Goal: Find contact information: Find contact information

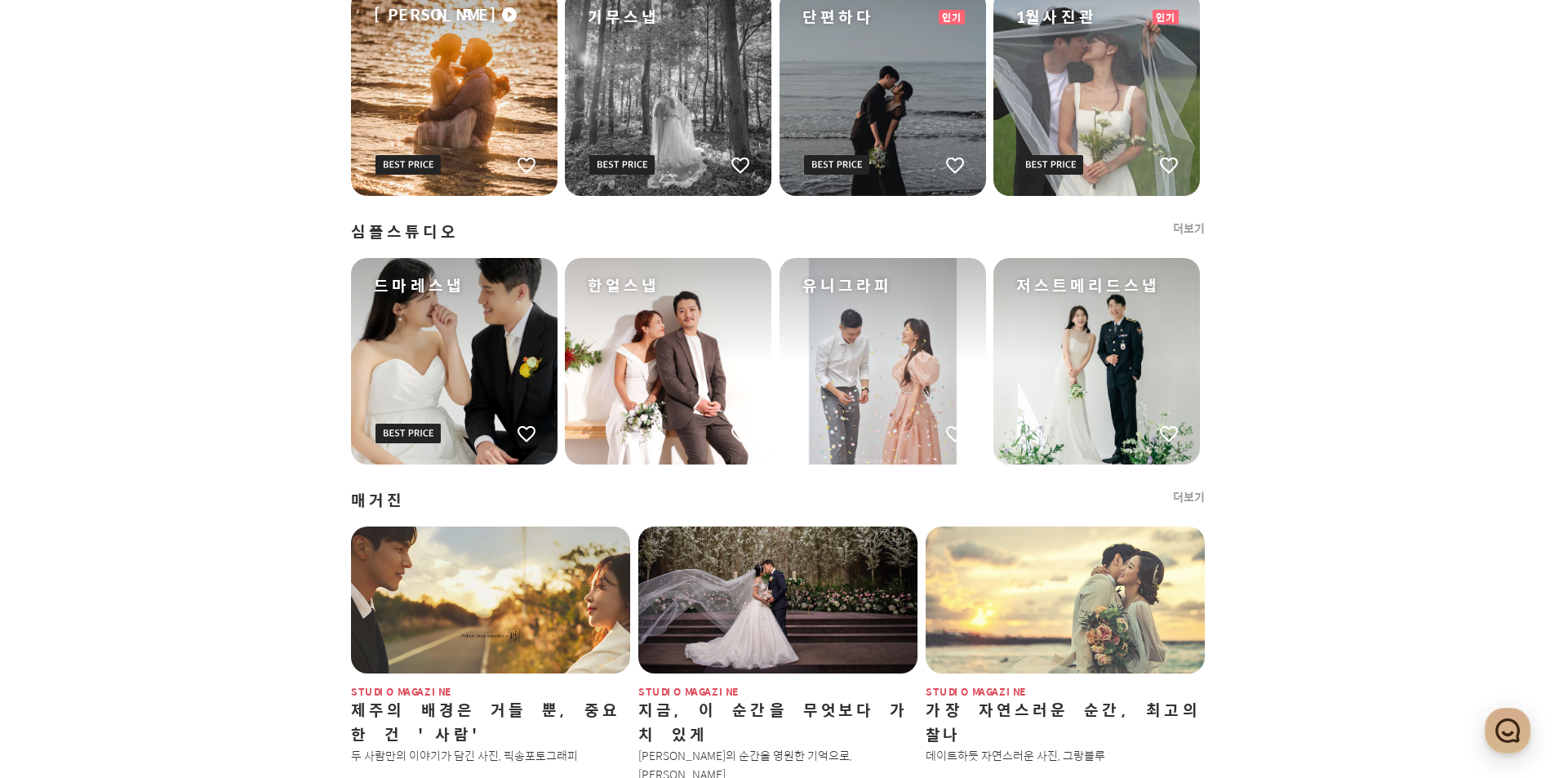
scroll to position [1714, 0]
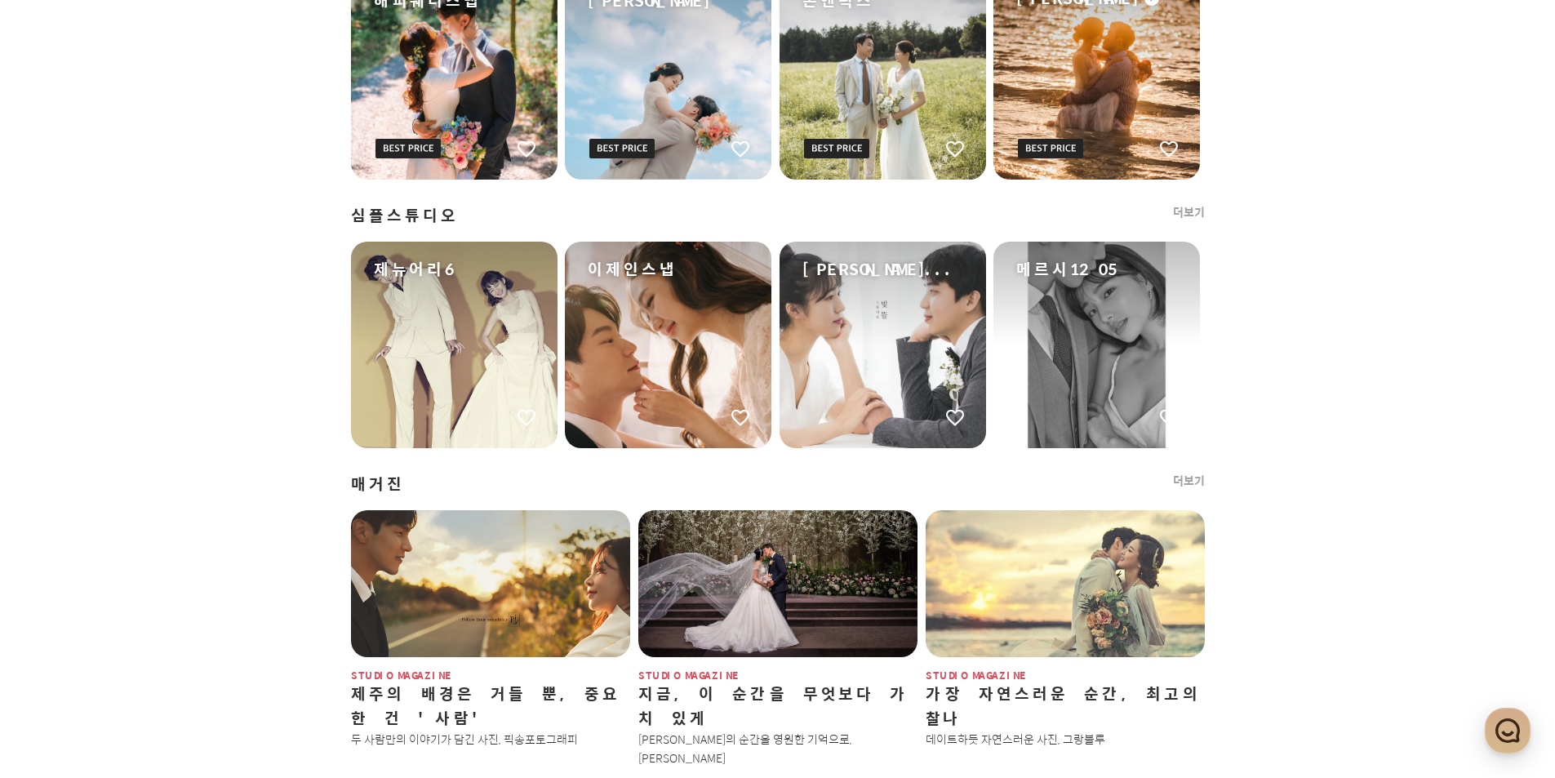
scroll to position [1910, 0]
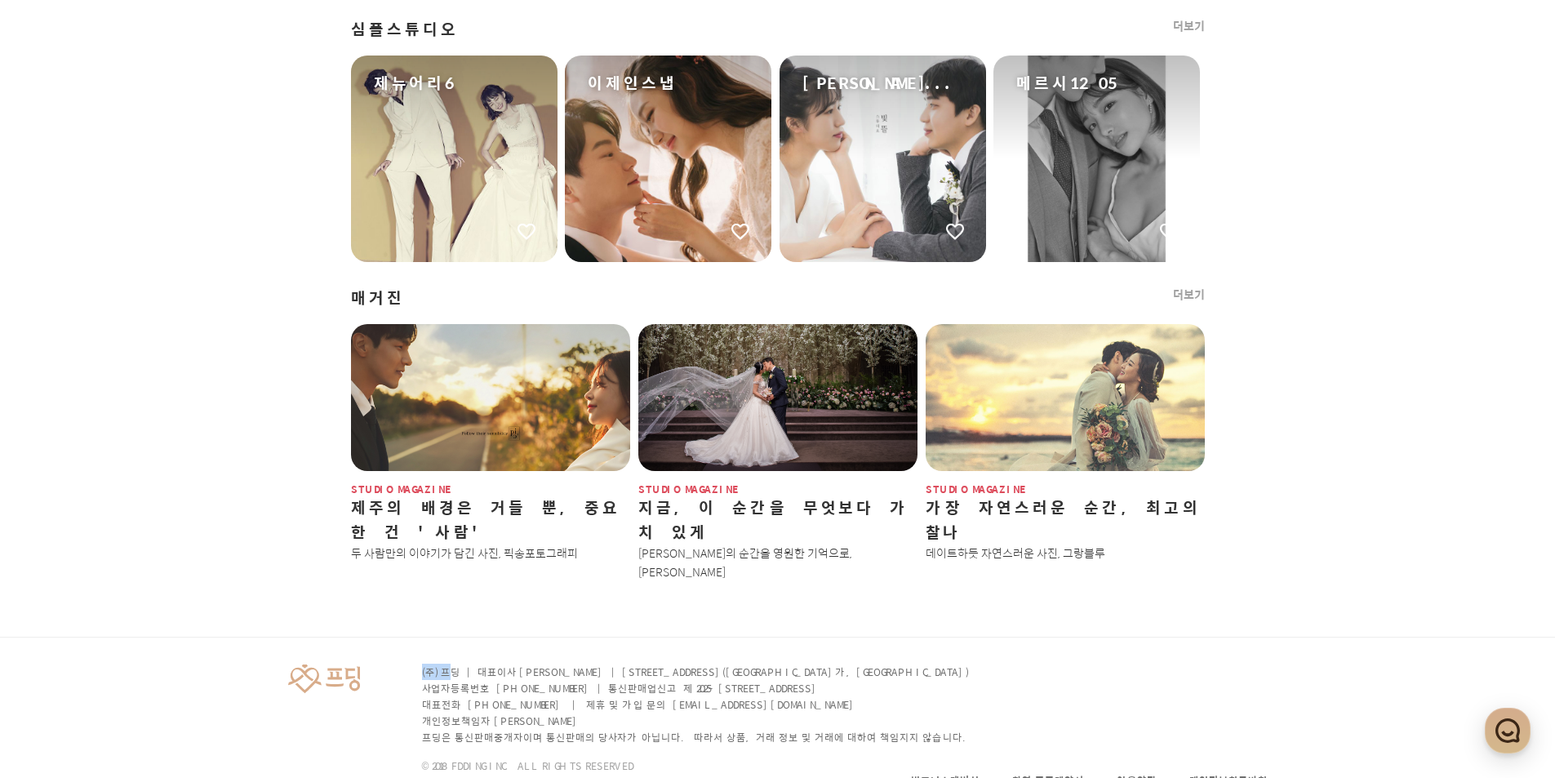
drag, startPoint x: 449, startPoint y: 626, endPoint x: 410, endPoint y: 626, distance: 39.2
click at [410, 663] on div "(주) 프딩 | 대표이사 임지훈 | 서울특별시 성동구 왕십리로 125, 3층 302호(성수동1가, KD타워) 사업자등록번호 406-81-047…" at bounding box center [666, 717] width 612 height 109
click at [662, 729] on p "프딩은 통신판매중개자이며 통신판매의 당사자가 아닙니다. 따라서 상품, 거래 정보 및 거래에 대하여 책임지지 않습니다." at bounding box center [697, 737] width 550 height 16
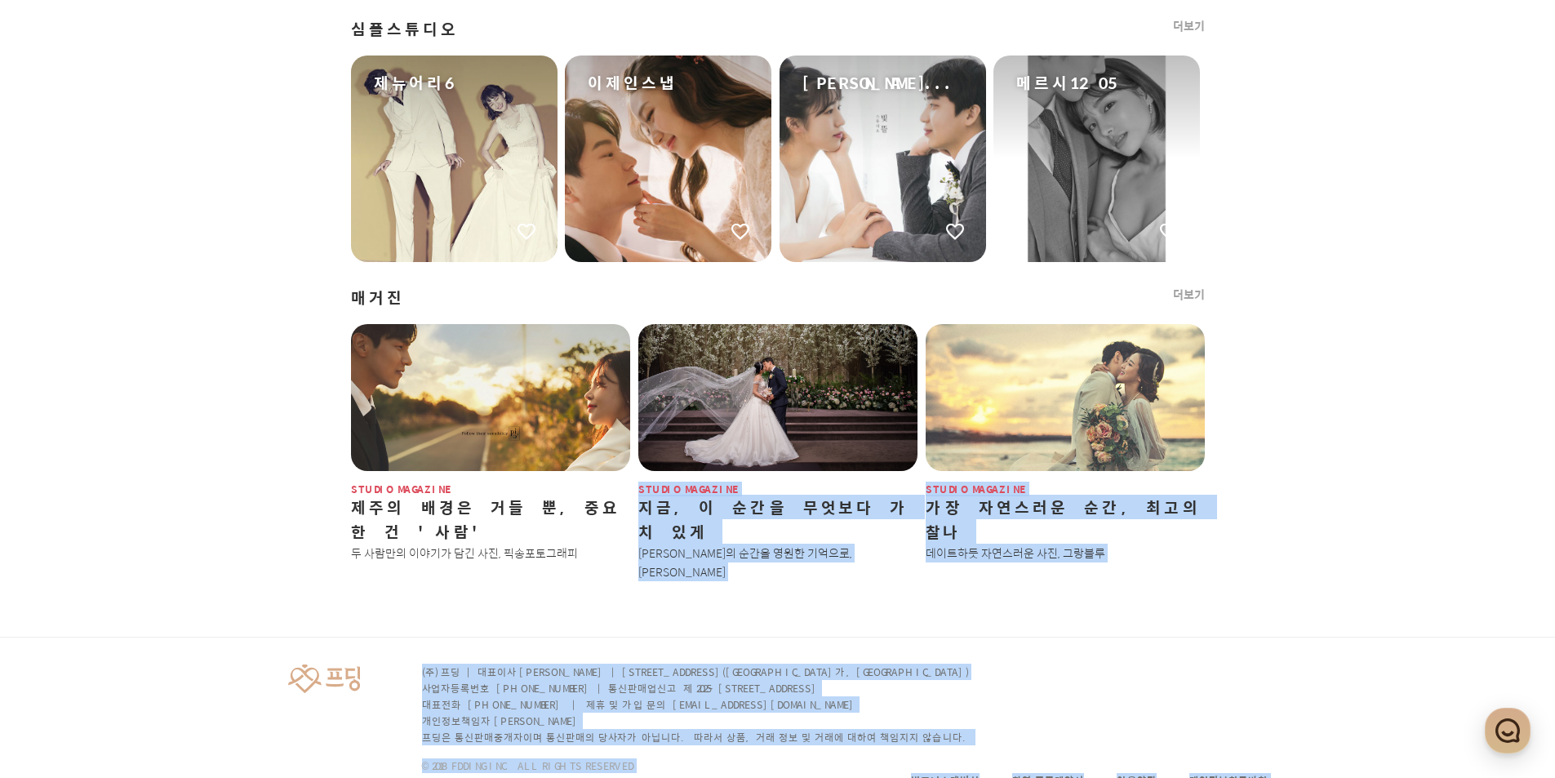
drag, startPoint x: 925, startPoint y: 697, endPoint x: 371, endPoint y: 568, distance: 568.1
click at [449, 637] on div "(주) 프딩 | 대표이사 임지훈 | 서울특별시 성동구 왕십리로 125, 3층 302호(성수동1가, KD타워) 사업자등록번호 406-81-047…" at bounding box center [777, 730] width 1175 height 187
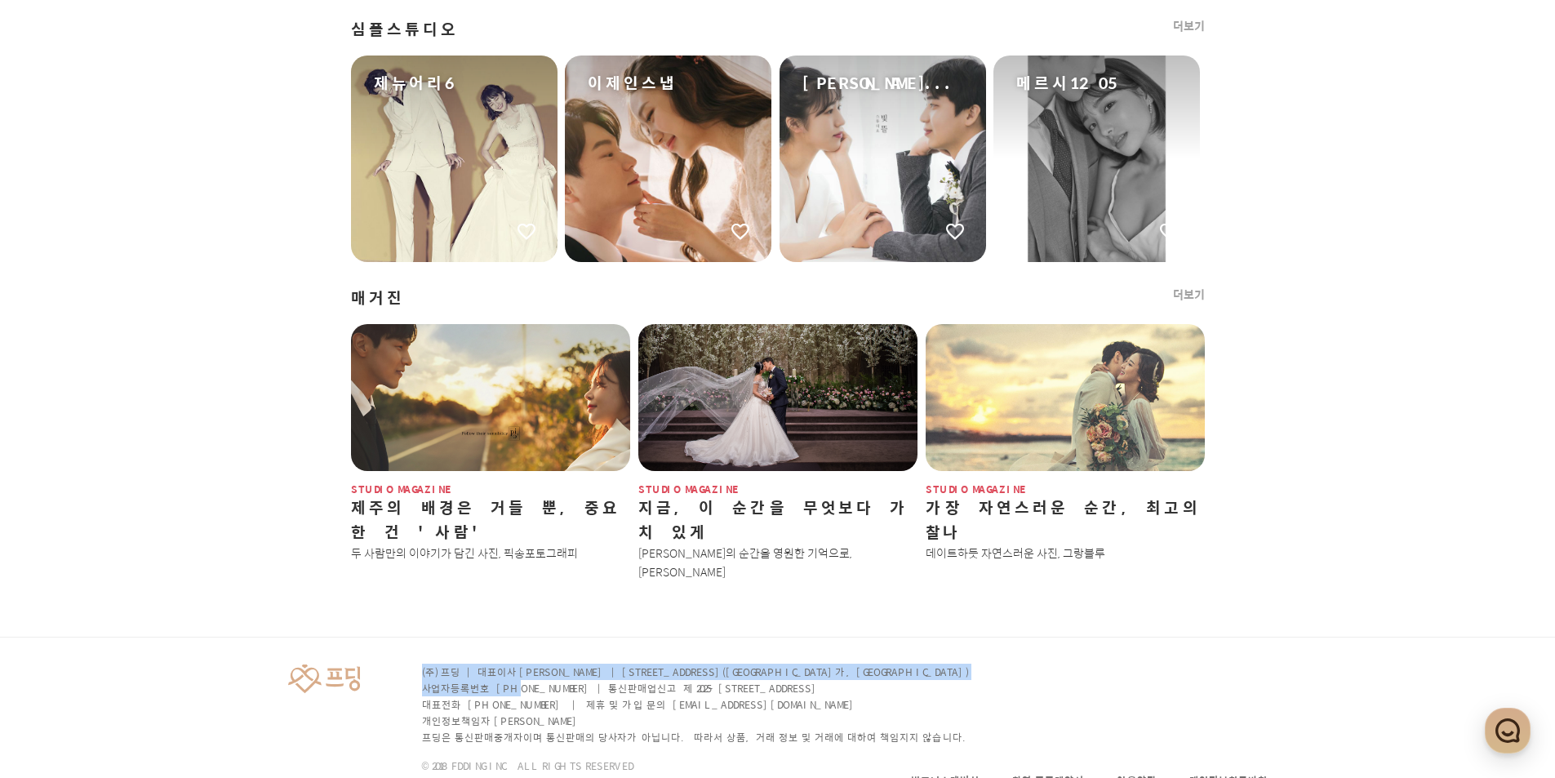
drag, startPoint x: 507, startPoint y: 636, endPoint x: 400, endPoint y: 629, distance: 107.1
click at [400, 663] on div "(주) 프딩 | 대표이사 임지훈 | 서울특별시 성동구 왕십리로 125, 3층 302호(성수동1가, KD타워) 사업자등록번호 406-81-047…" at bounding box center [666, 717] width 612 height 109
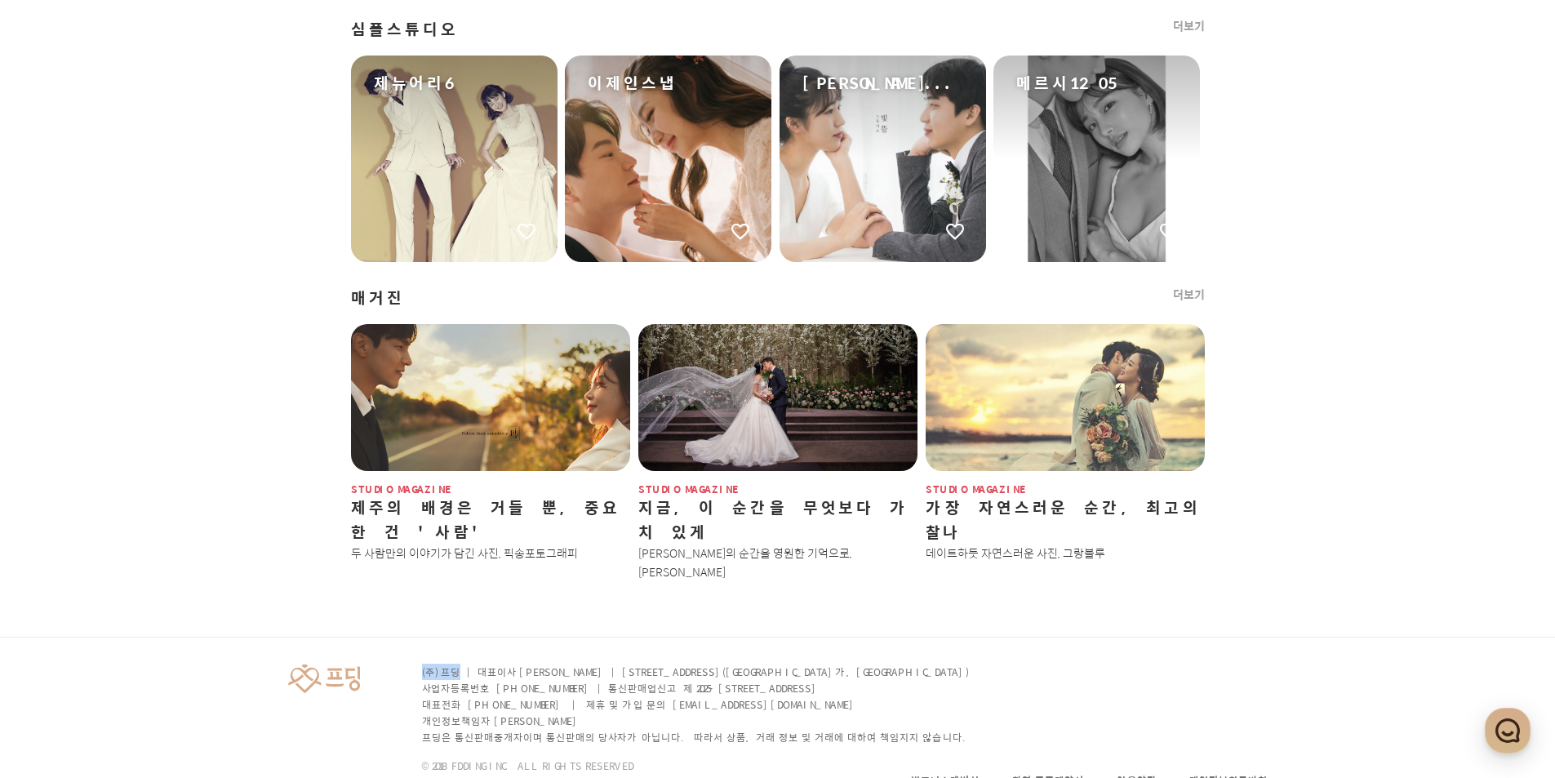
drag, startPoint x: 446, startPoint y: 629, endPoint x: 381, endPoint y: 632, distance: 64.5
click at [381, 663] on div "(주) 프딩 | 대표이사 임지훈 | 서울특별시 성동구 왕십리로 125, 3층 302호(성수동1가, KD타워) 사업자등록번호 406-81-047…" at bounding box center [666, 717] width 612 height 109
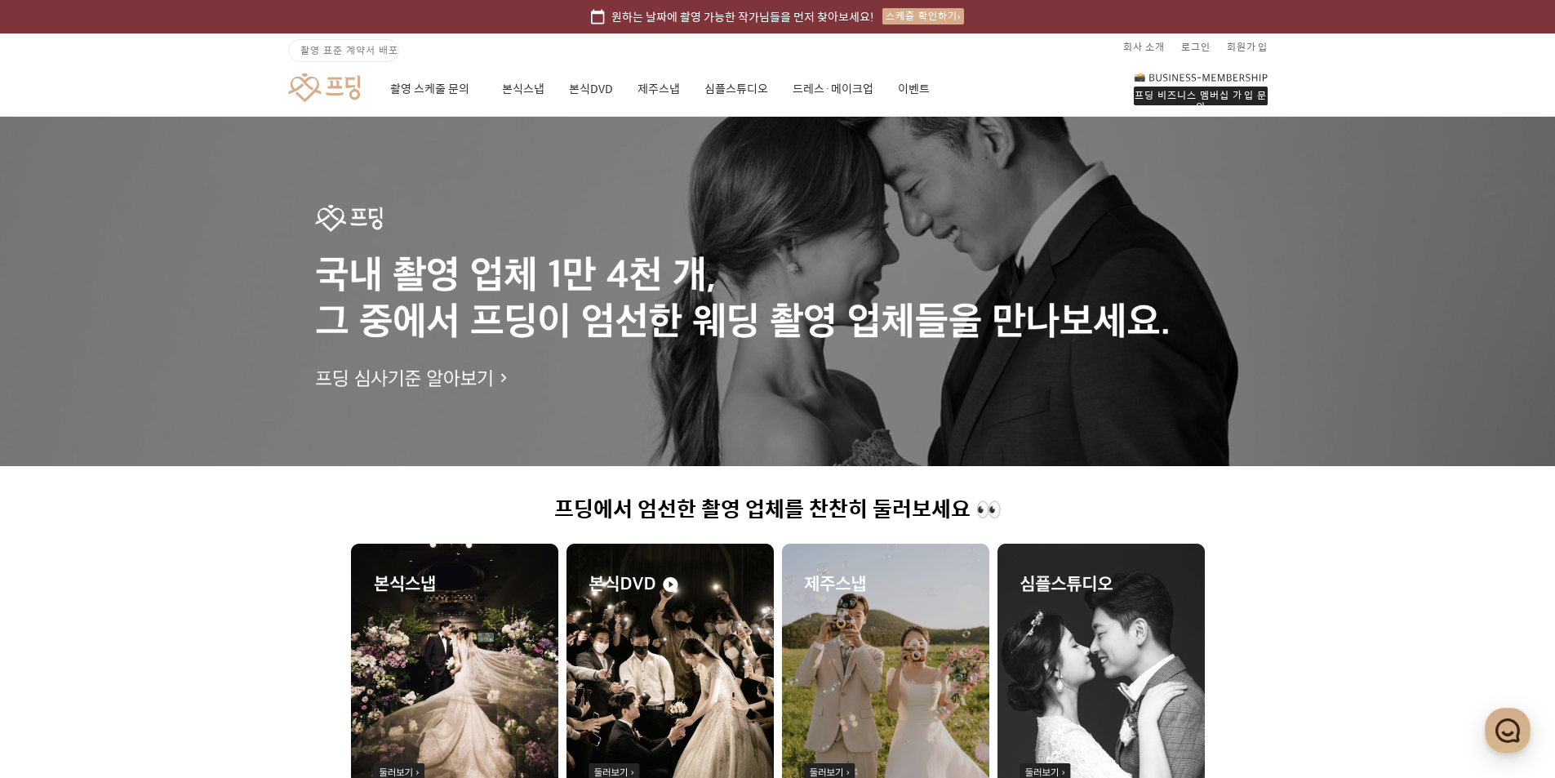
scroll to position [0, 0]
